Goal: Information Seeking & Learning: Check status

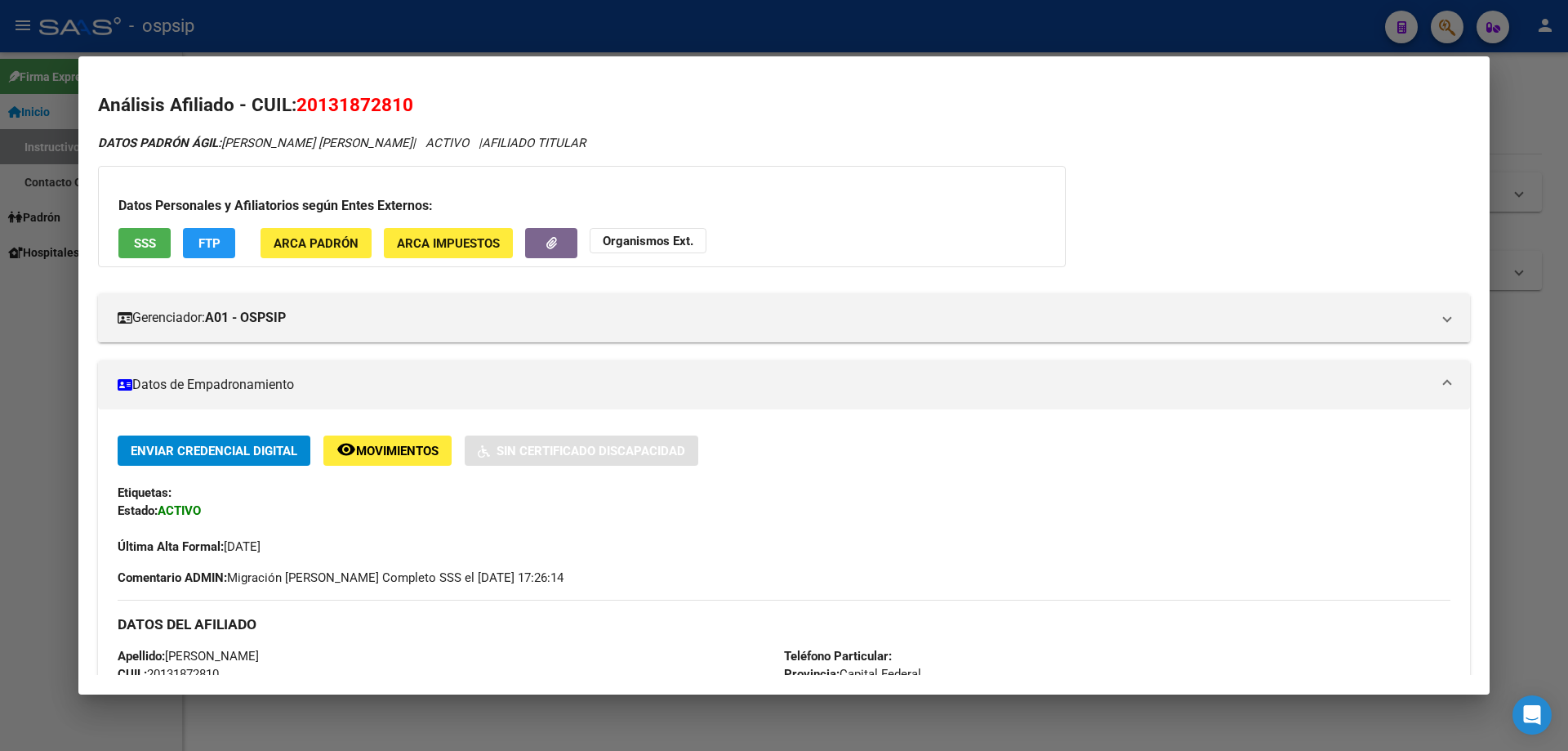
click at [515, 23] on div at bounding box center [784, 376] width 1568 height 751
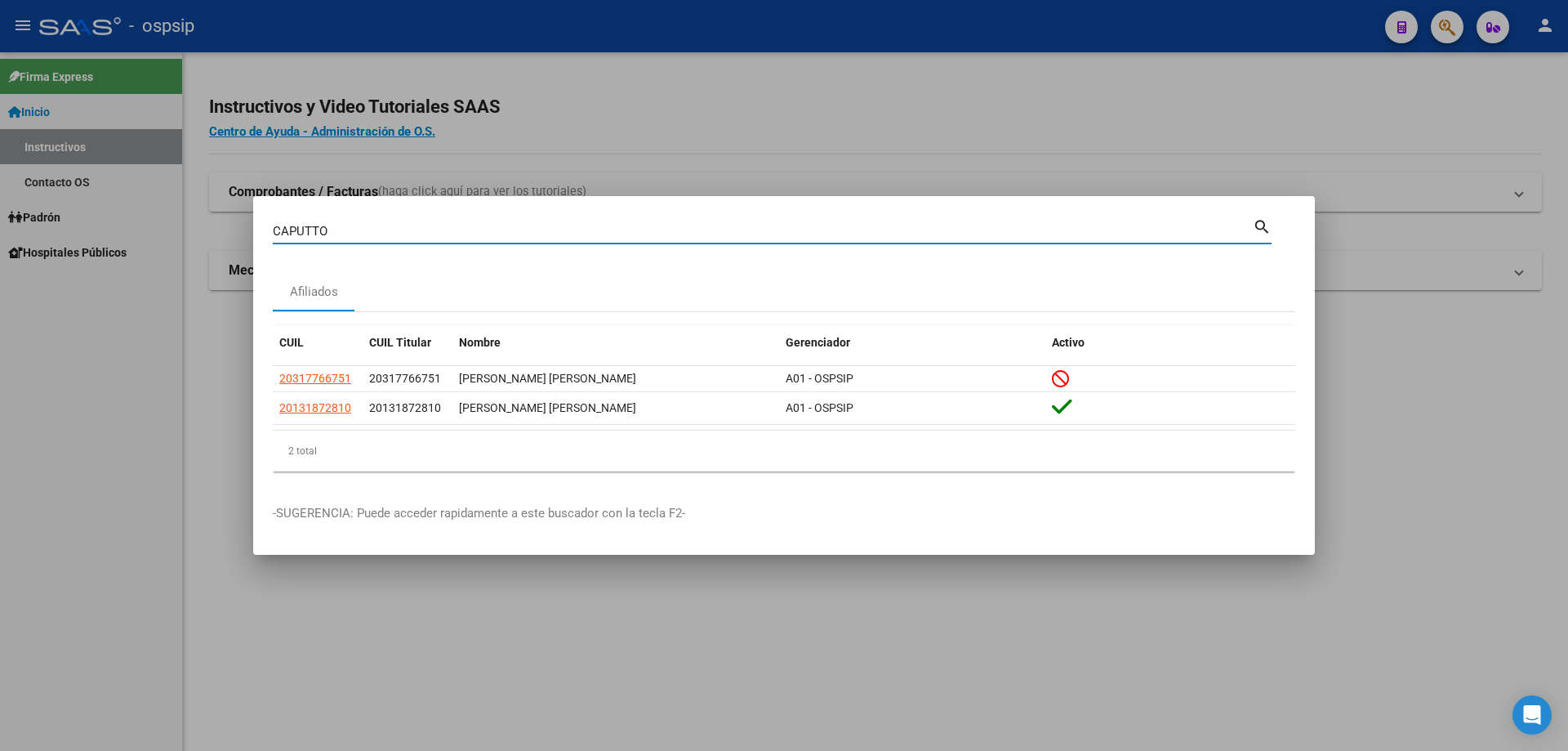
click at [542, 230] on input "CAPUTTO" at bounding box center [762, 231] width 980 height 15
paste input
paste input "V"
type input "V"
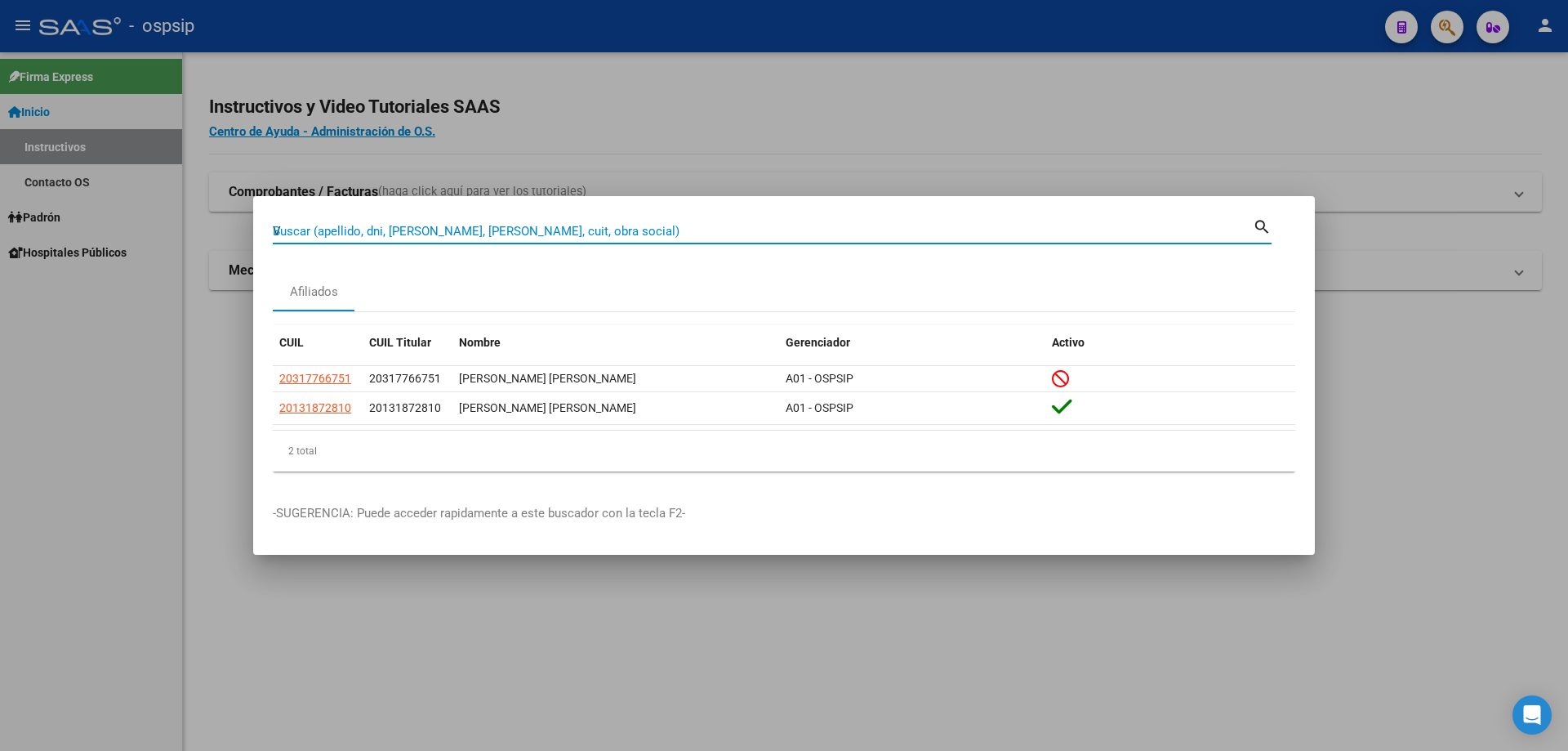
paste input
click at [392, 229] on input "Buscar (apellido, dni, [PERSON_NAME], [PERSON_NAME], cuit, obra social)" at bounding box center [762, 231] width 980 height 15
paste input "22388933"
type input "22388933"
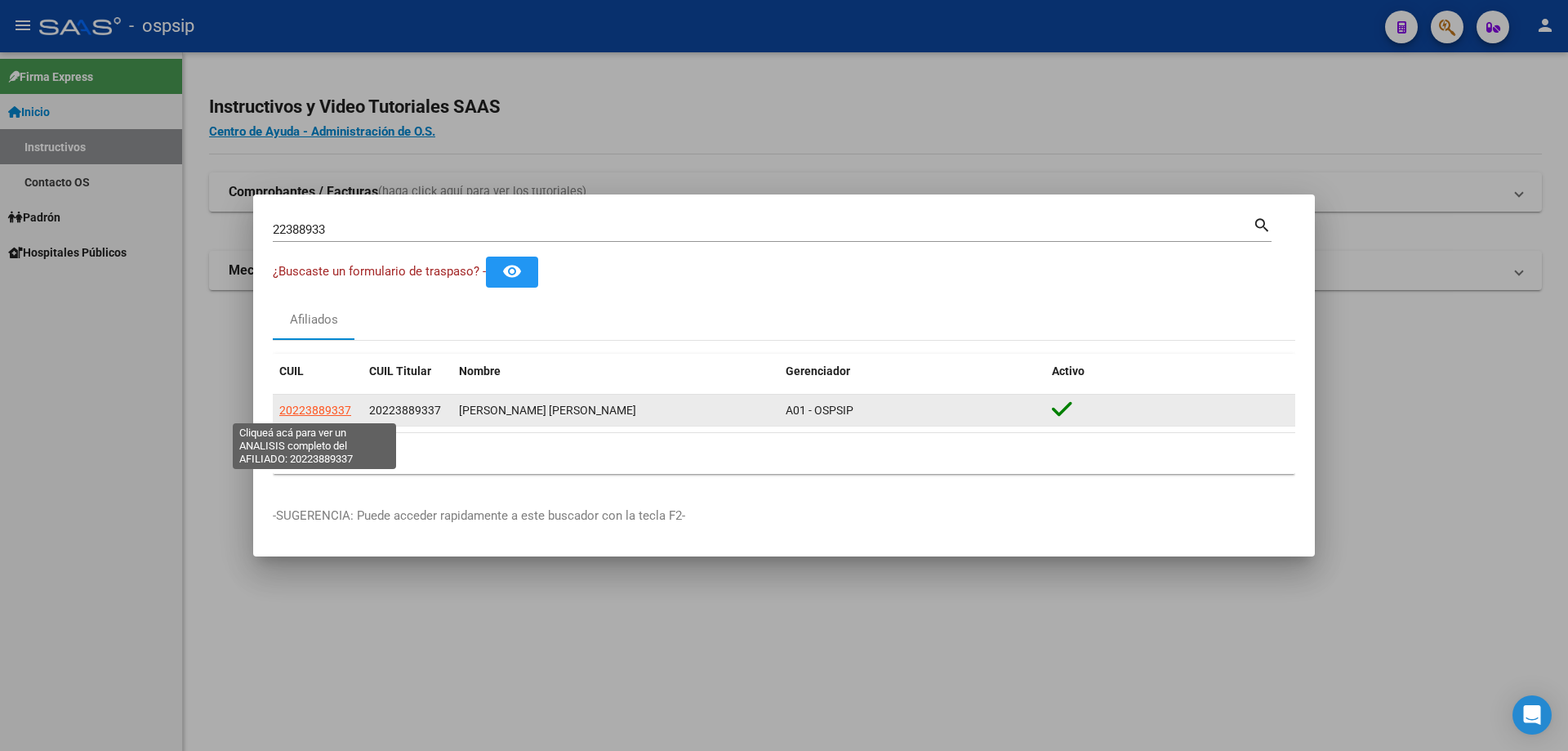
click at [327, 406] on span "20223889337" at bounding box center [315, 410] width 72 height 13
type textarea "20223889337"
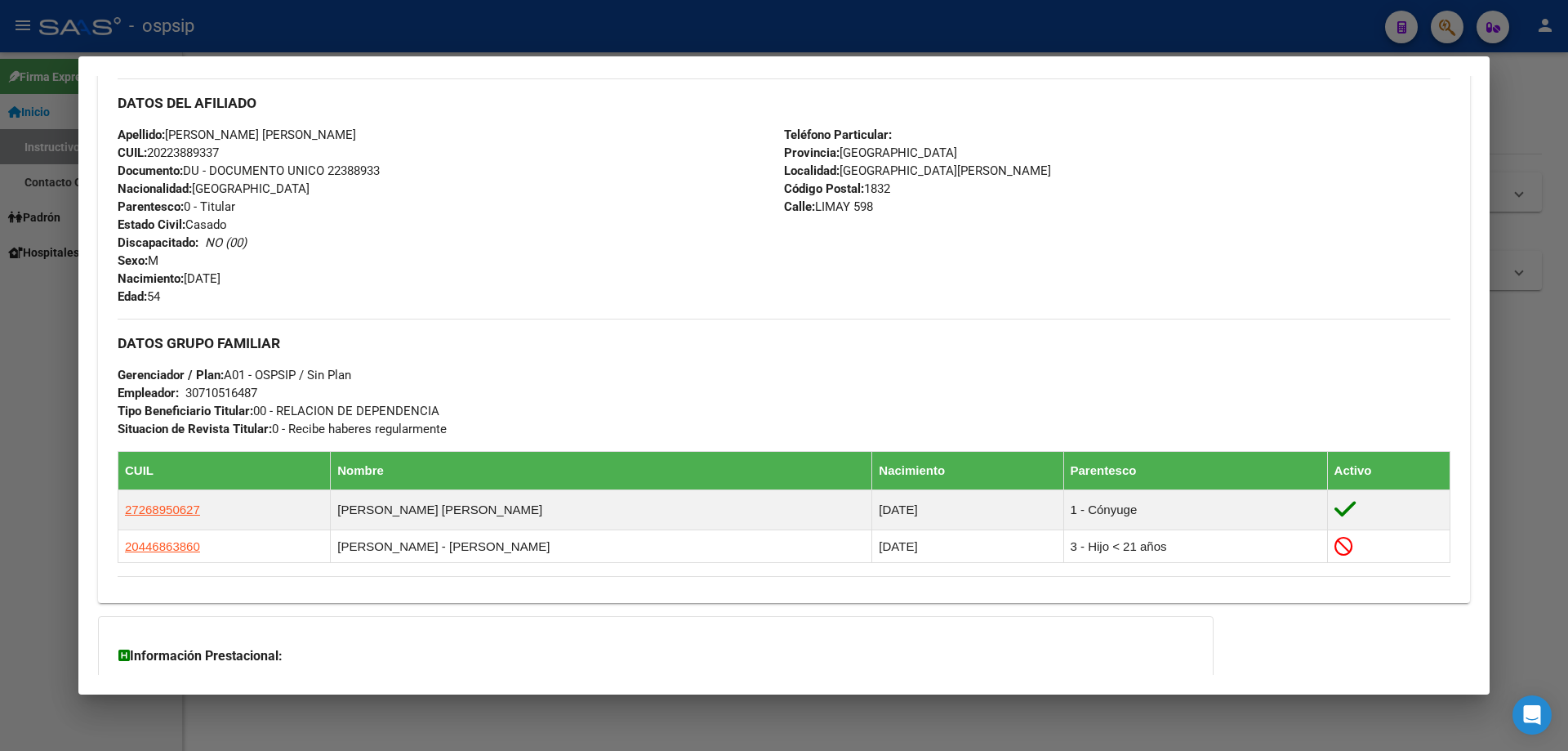
scroll to position [633, 0]
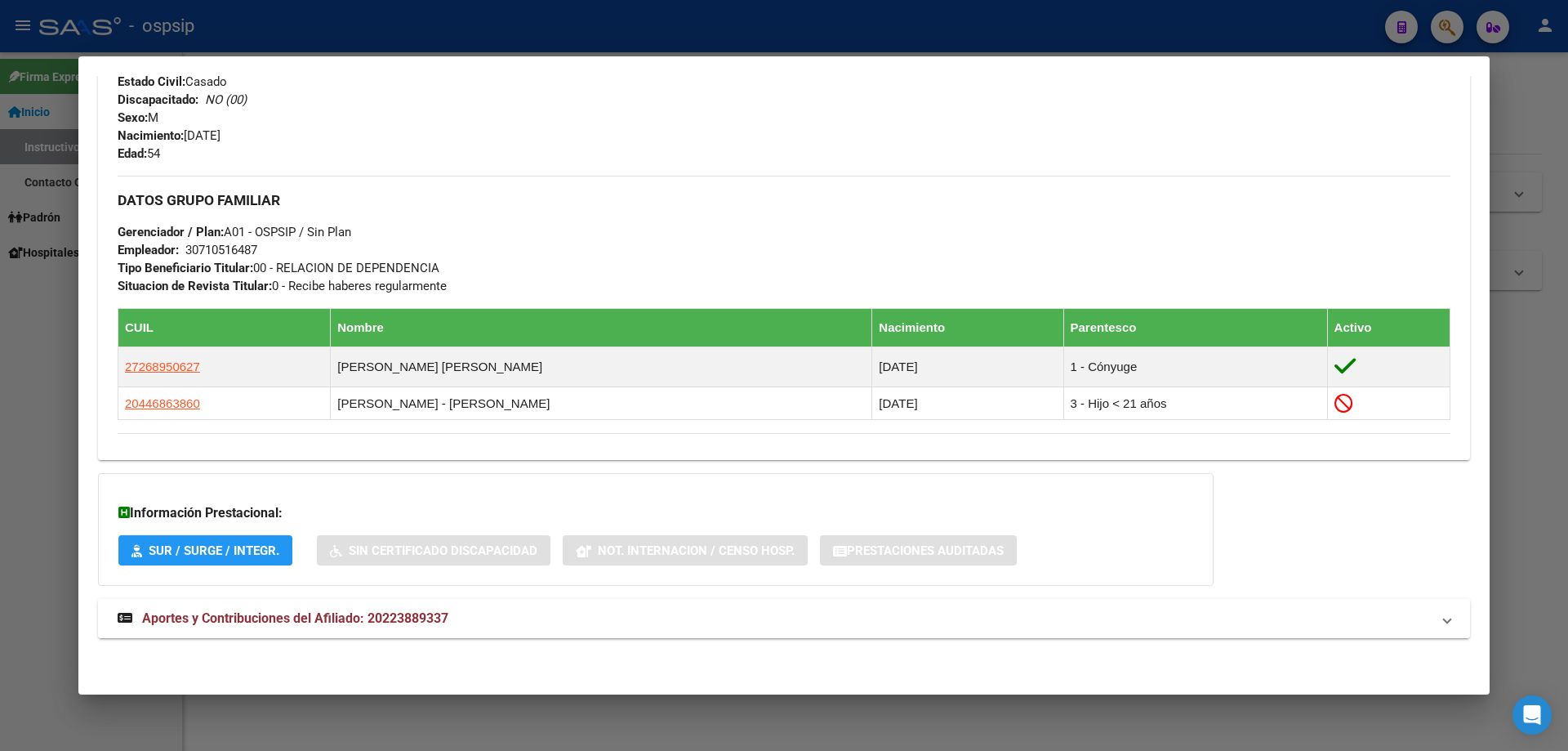
click at [280, 624] on span "Aportes y Contribuciones del Afiliado: 20223889337" at bounding box center [295, 618] width 306 height 16
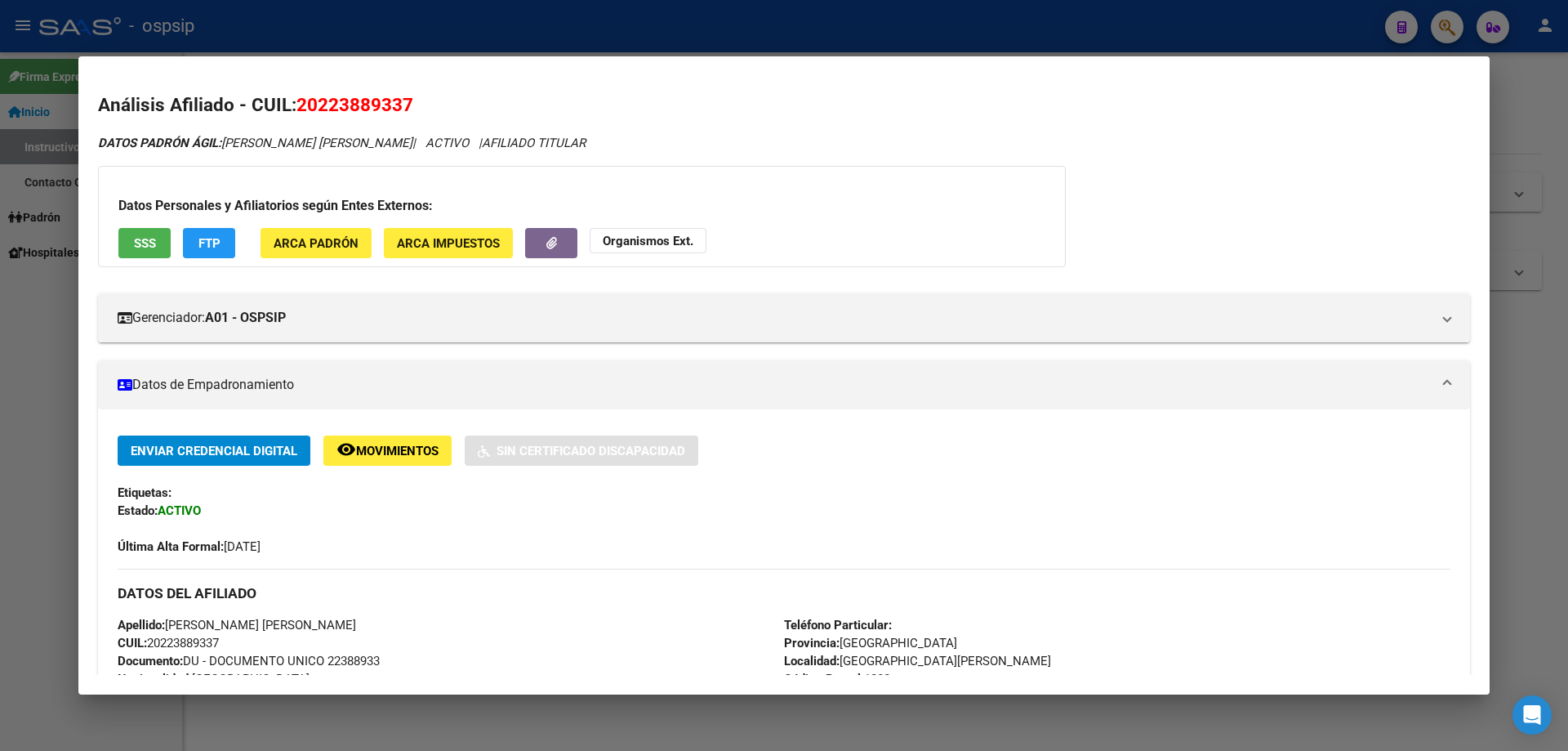
scroll to position [572, 0]
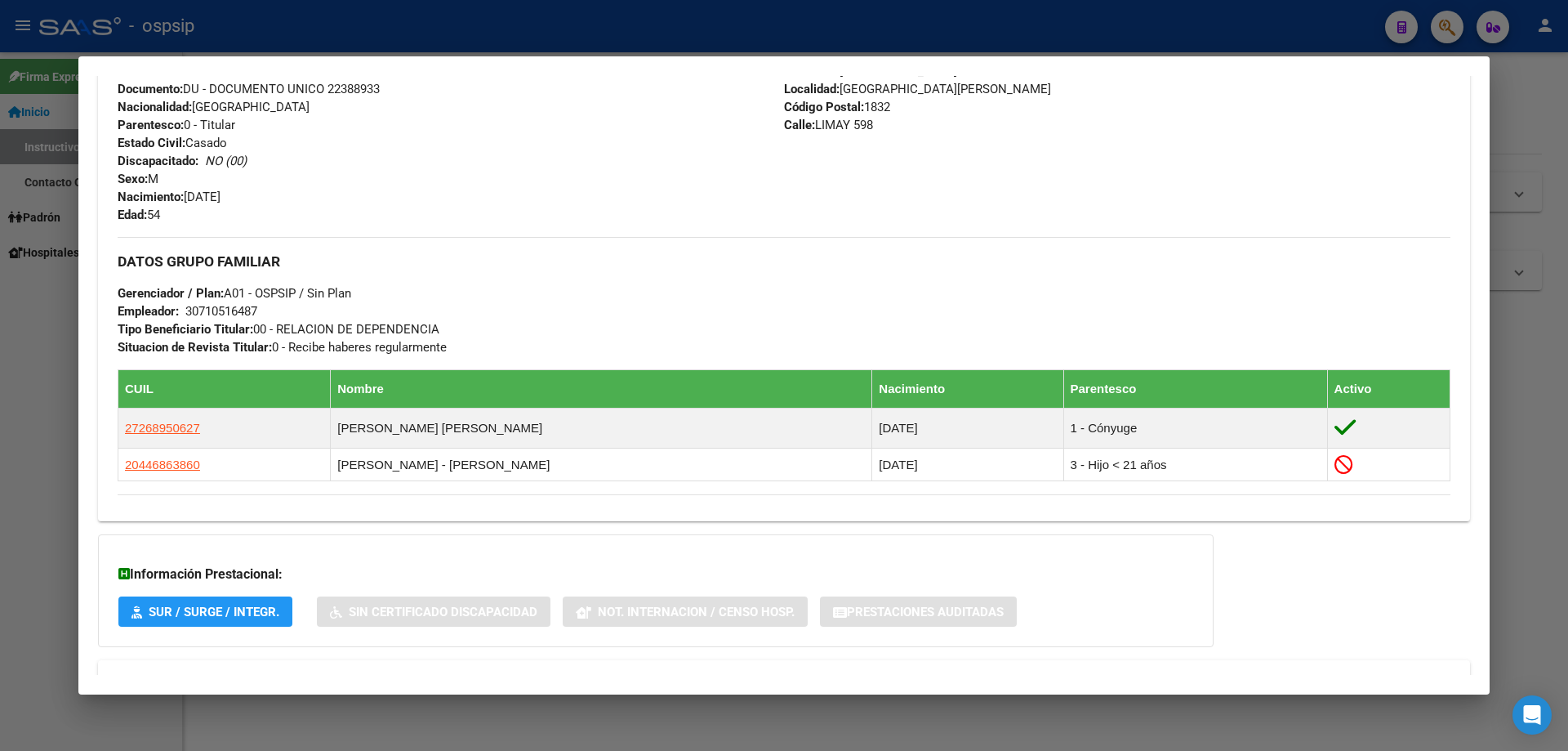
click at [578, 57] on mat-dialog-container "Análisis Afiliado - CUIL: 20223889337 DATOS [PERSON_NAME] ÁGIL: [PERSON_NAME] […" at bounding box center [784, 376] width 1412 height 638
click at [563, 31] on div at bounding box center [784, 376] width 1568 height 751
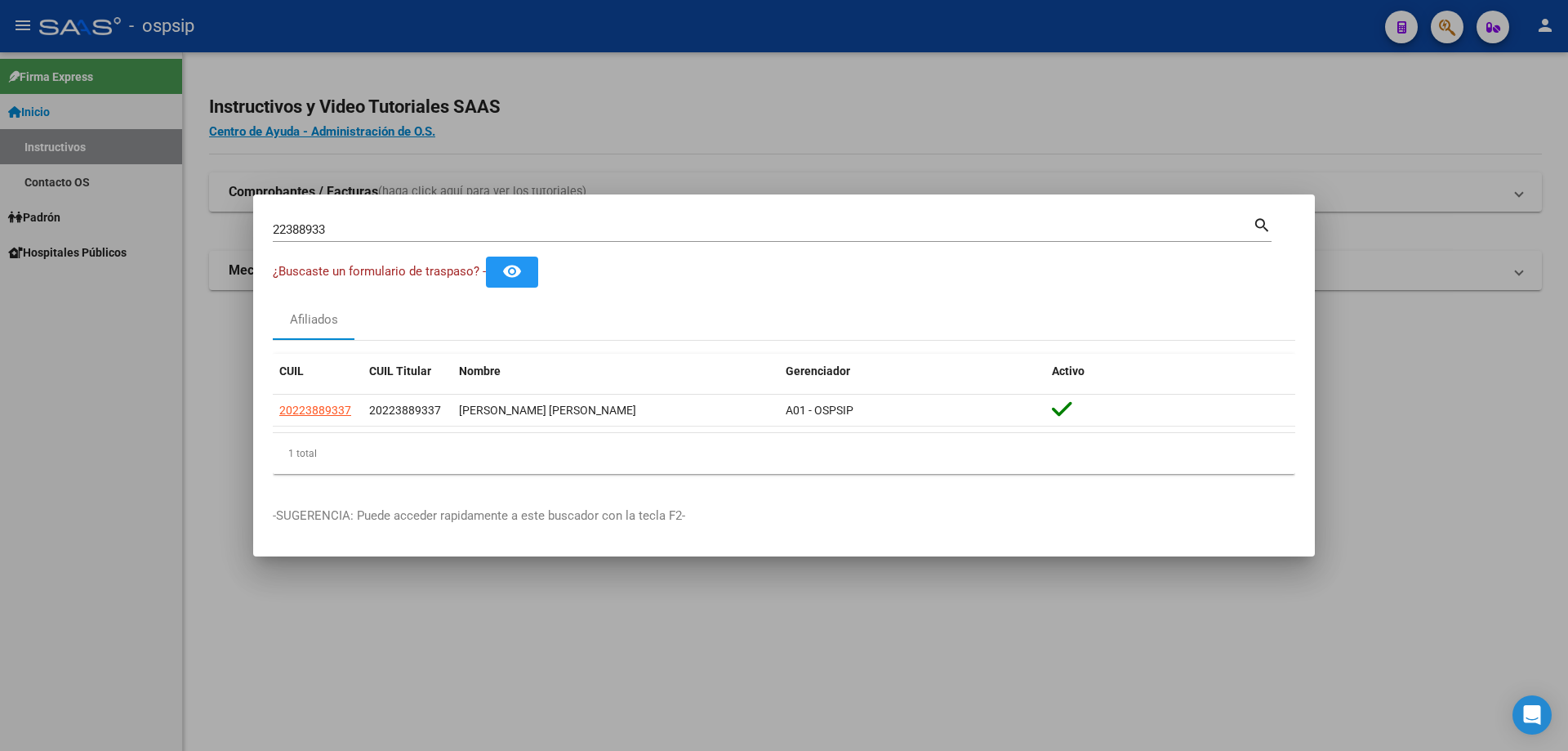
click at [381, 228] on input "22388933" at bounding box center [762, 229] width 980 height 15
drag, startPoint x: 381, startPoint y: 228, endPoint x: 222, endPoint y: 224, distance: 159.1
click at [222, 224] on div "22388933 Buscar (apellido, dni, cuil, nro traspaso, cuit, obra social) search ¿…" at bounding box center [784, 376] width 1568 height 751
